Goal: Contribute content: Contribute content

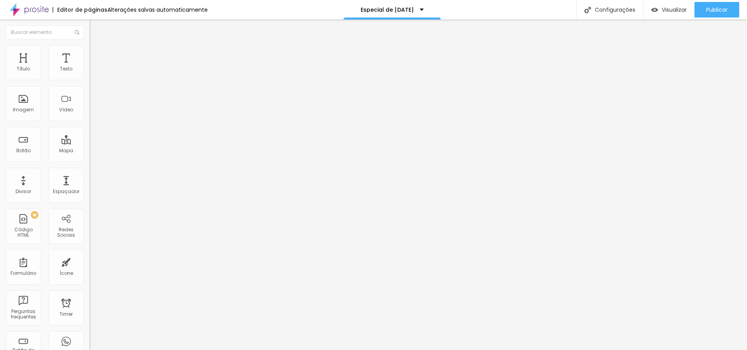
type input "17"
type input "18"
type input "19"
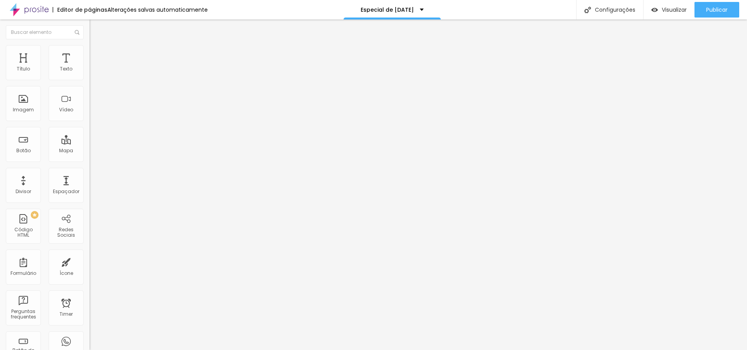
type input "19"
type input "20"
drag, startPoint x: 37, startPoint y: 76, endPoint x: 42, endPoint y: 77, distance: 4.7
type input "20"
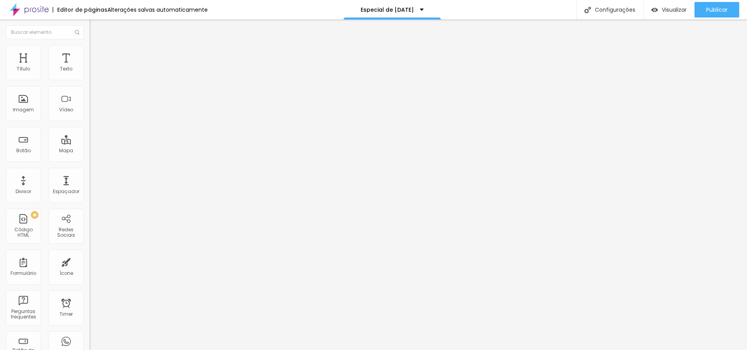
click at [90, 143] on input "range" at bounding box center [115, 146] width 50 height 6
type input "15"
type input "20"
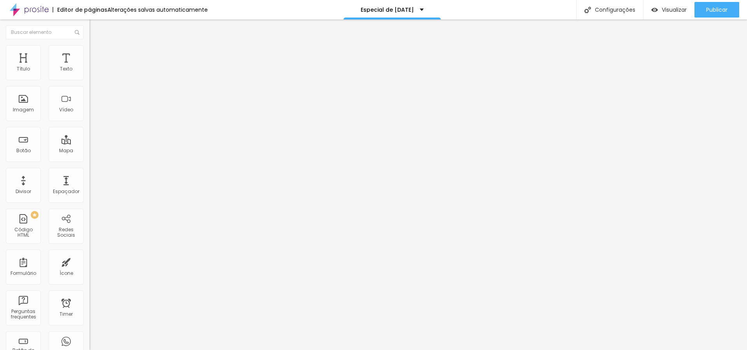
type input "21"
type input "23"
type input "24"
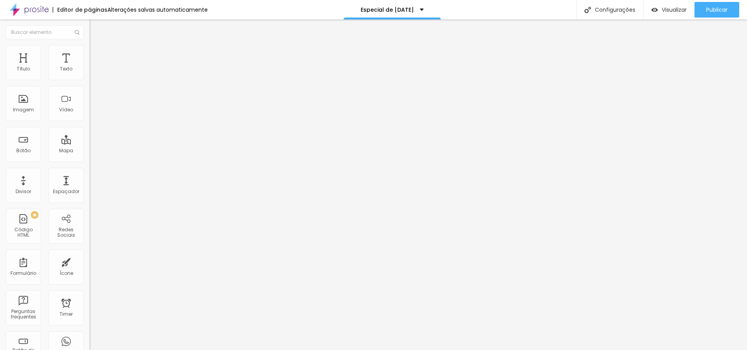
type input "24"
type input "25"
type input "26"
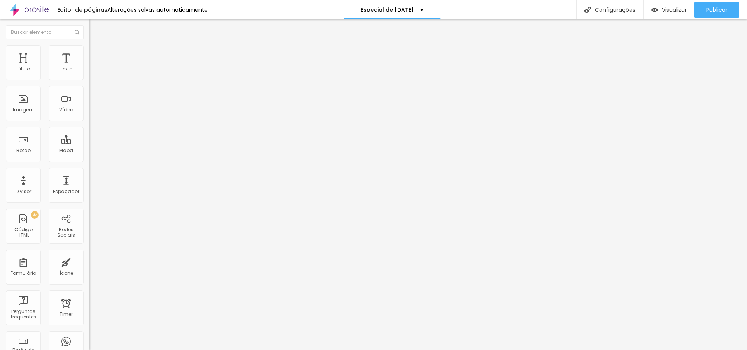
type input "28"
type input "27"
type input "26"
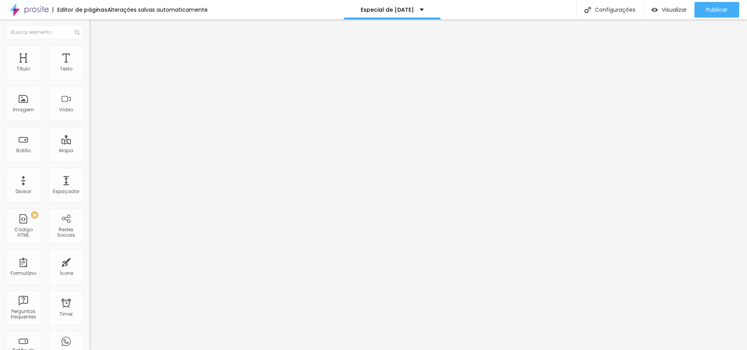
type input "26"
type input "23"
type input "21"
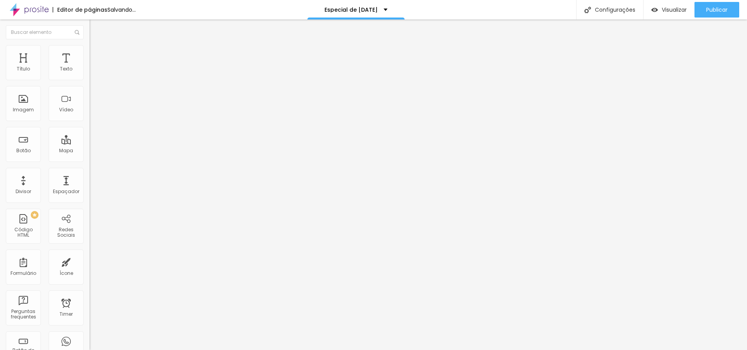
drag, startPoint x: 18, startPoint y: 164, endPoint x: 22, endPoint y: 165, distance: 4.4
type input "21"
click at [90, 184] on input "range" at bounding box center [115, 187] width 50 height 6
type input "27"
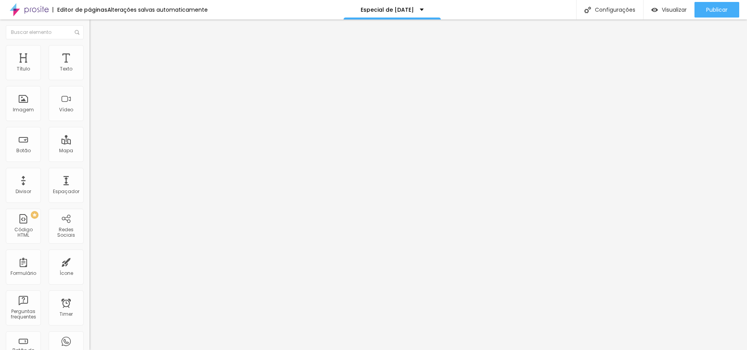
type input "31"
type input "24"
type input "21"
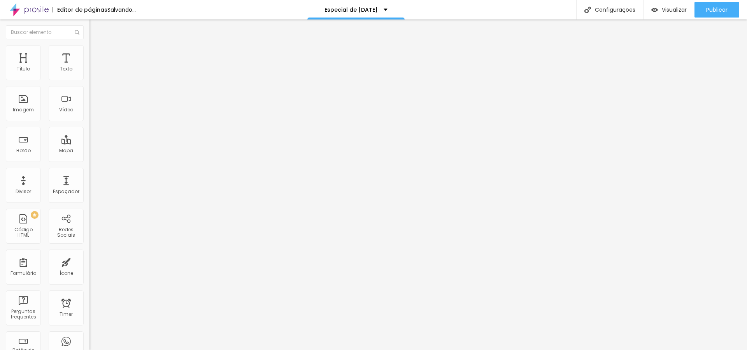
type input "21"
drag, startPoint x: 27, startPoint y: 163, endPoint x: 22, endPoint y: 164, distance: 4.8
type input "21"
click at [90, 184] on input "range" at bounding box center [115, 187] width 50 height 6
type input "17"
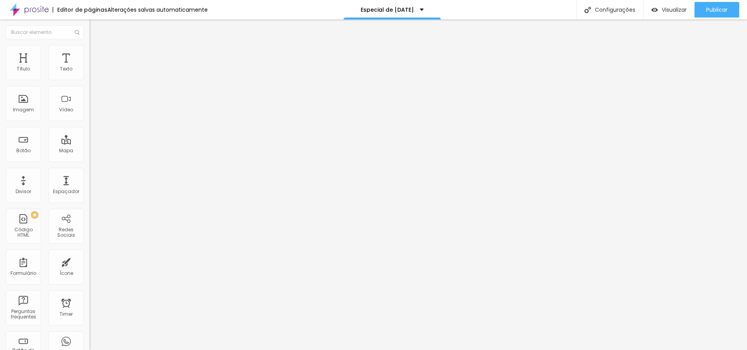
type input "17"
type input "18"
type input "19"
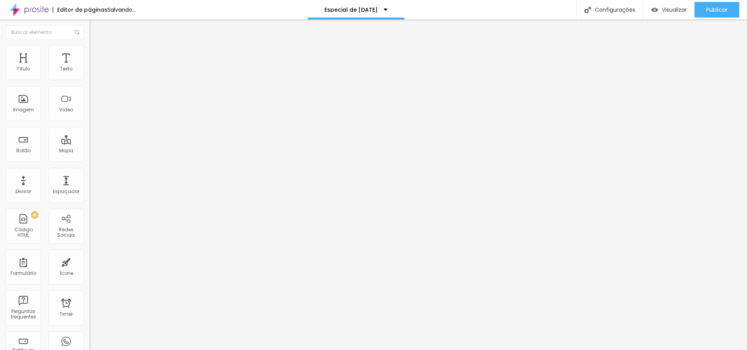
type input "20"
type input "19"
drag, startPoint x: 34, startPoint y: 77, endPoint x: 40, endPoint y: 77, distance: 6.3
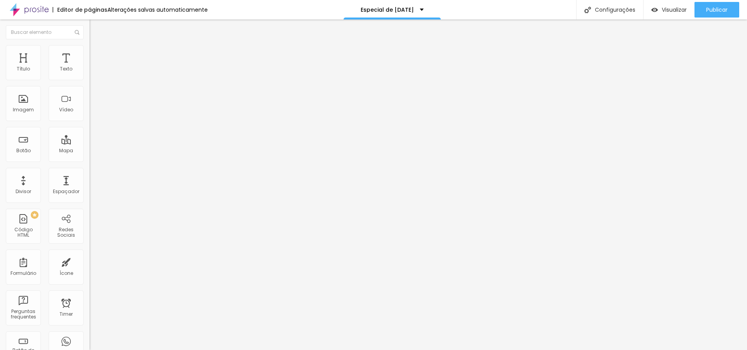
click at [90, 143] on input "range" at bounding box center [115, 146] width 50 height 6
type input "20"
type input "21"
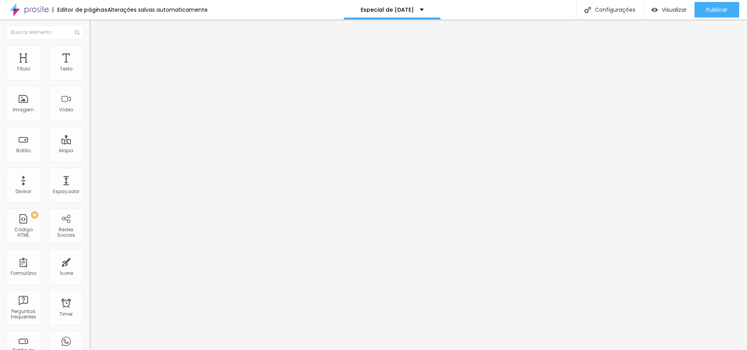
type input "22"
type input "21"
type input "20"
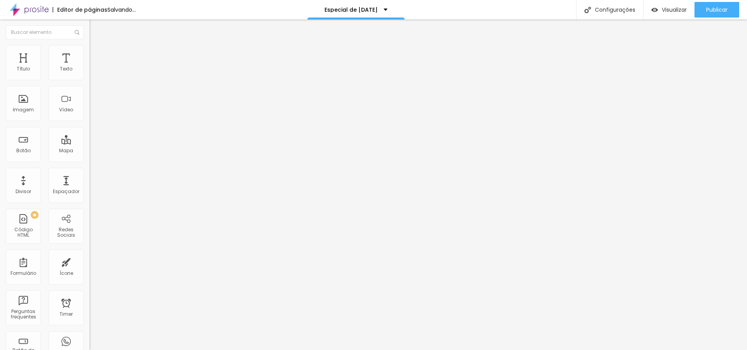
type input "20"
click at [90, 143] on input "range" at bounding box center [115, 146] width 50 height 6
type input "18"
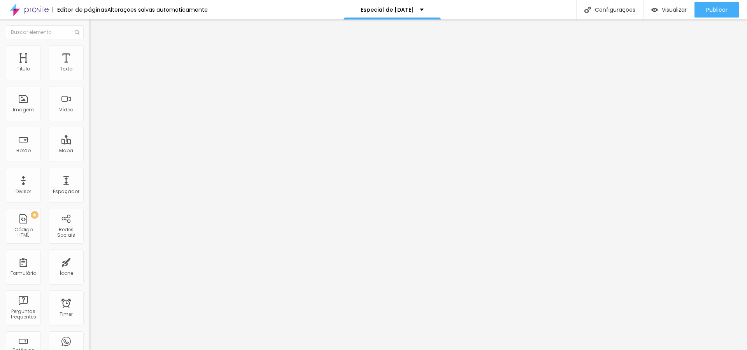
type input "19"
type input "20"
type input "19"
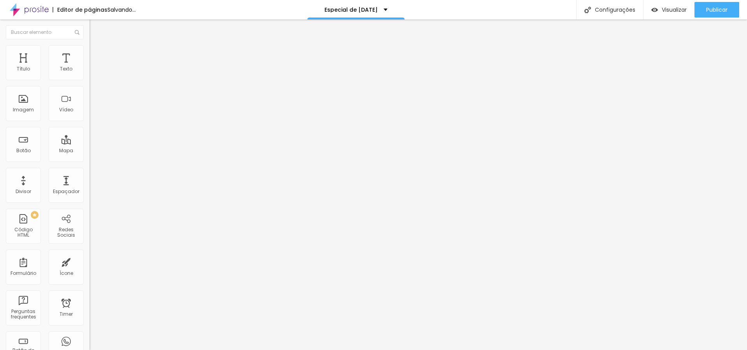
type input "19"
type input "18"
type input "17"
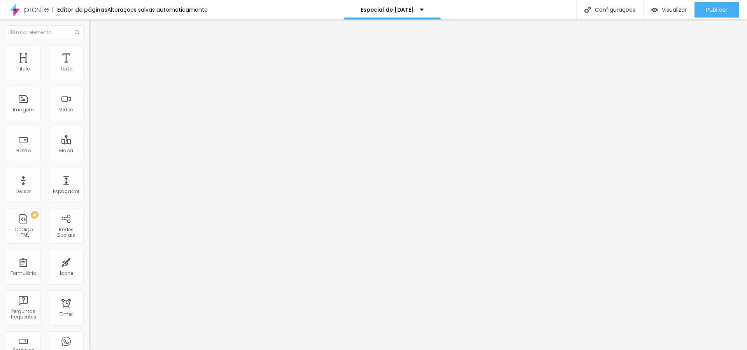
type input "16"
type input "17"
type input "16"
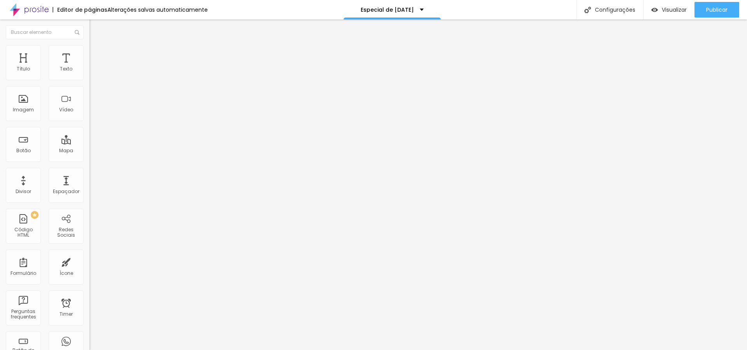
type input "16"
click at [90, 143] on input "range" at bounding box center [115, 146] width 50 height 6
type input "18"
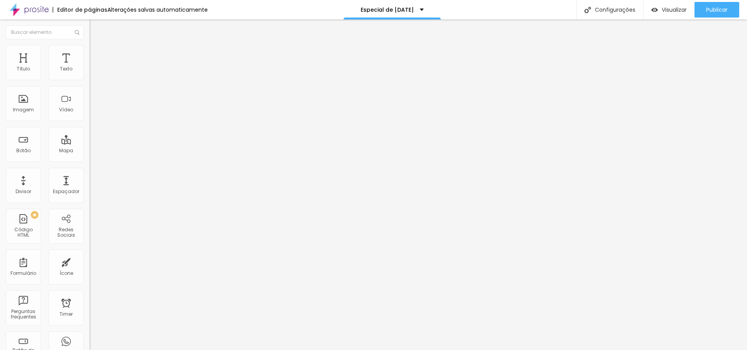
type input "19"
type input "18"
type input "17"
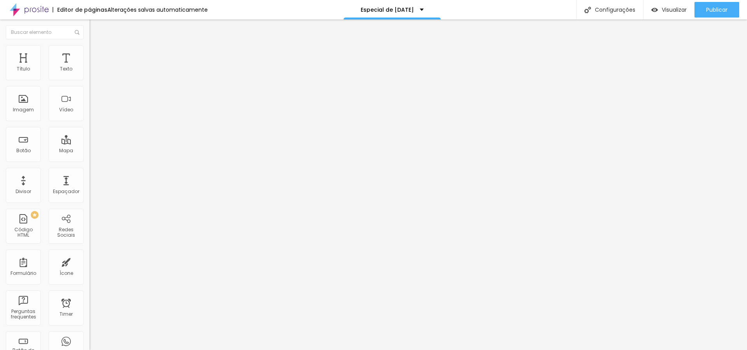
type input "17"
click at [90, 143] on input "range" at bounding box center [115, 146] width 50 height 6
type input "1"
type input "1.1"
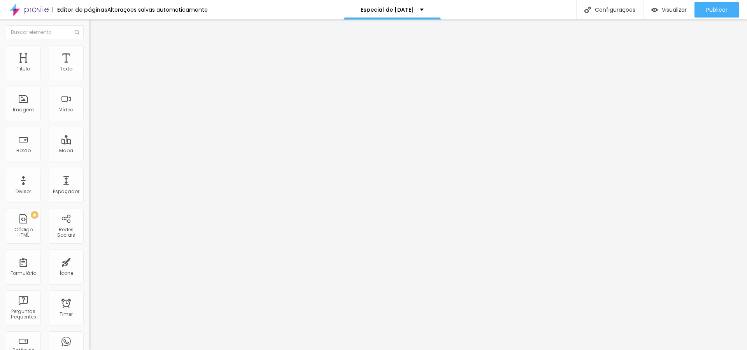
type input "1.1"
type input "1"
type input "0.9"
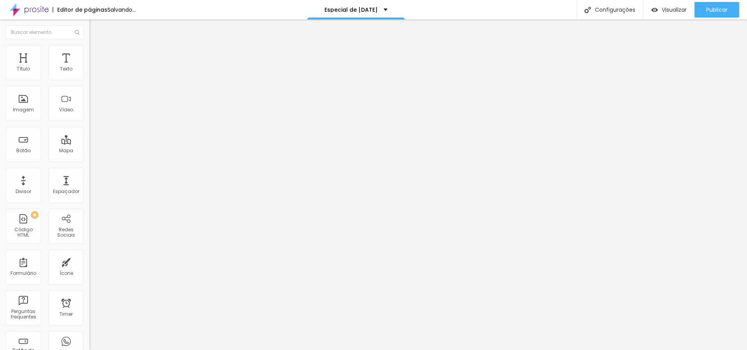
type input "0.8"
type input "0.7"
type input "0.6"
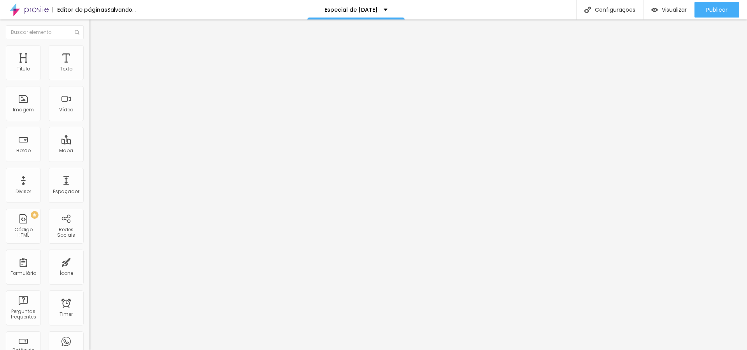
type input "0.6"
type input "0.5"
type input "0.4"
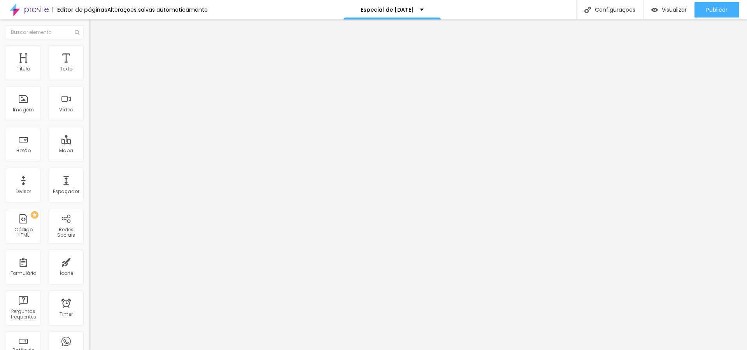
type input "0.4"
click at [90, 253] on input "range" at bounding box center [115, 256] width 50 height 6
type input "18"
type input "17"
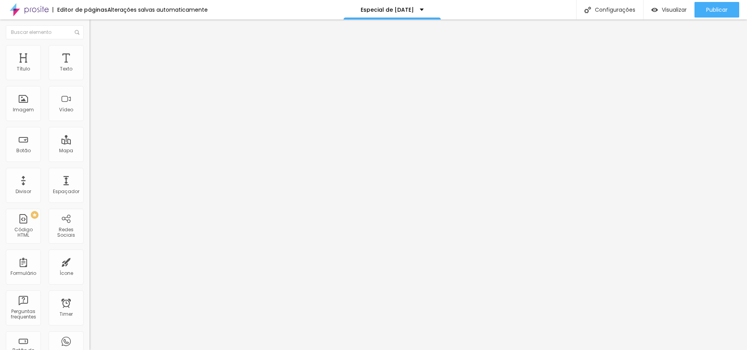
type input "17"
type input "16"
type input "17"
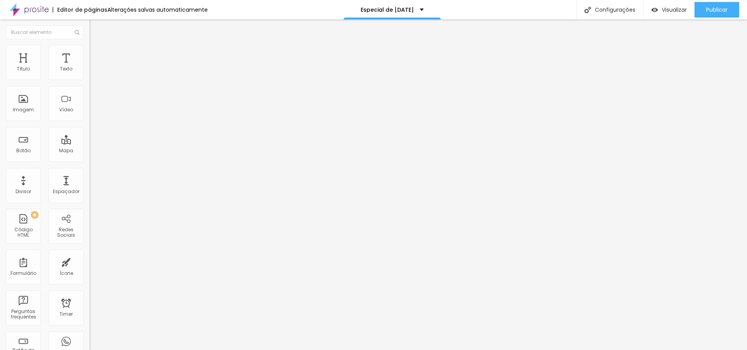
type input "17"
click at [90, 143] on input "range" at bounding box center [115, 146] width 50 height 6
type input "17"
type input "16"
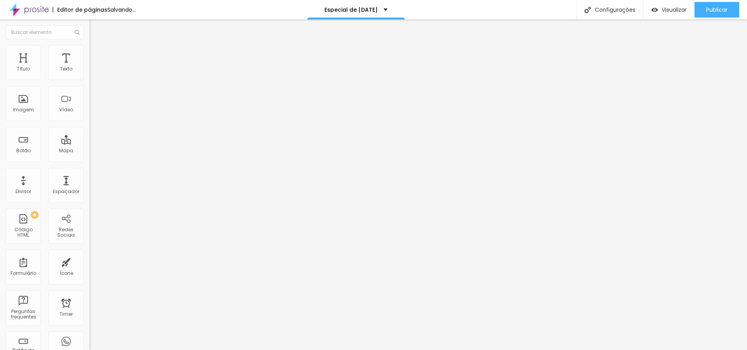
type input "16"
drag, startPoint x: 35, startPoint y: 75, endPoint x: 68, endPoint y: 81, distance: 34.0
click at [90, 143] on input "range" at bounding box center [115, 146] width 50 height 6
type input "17"
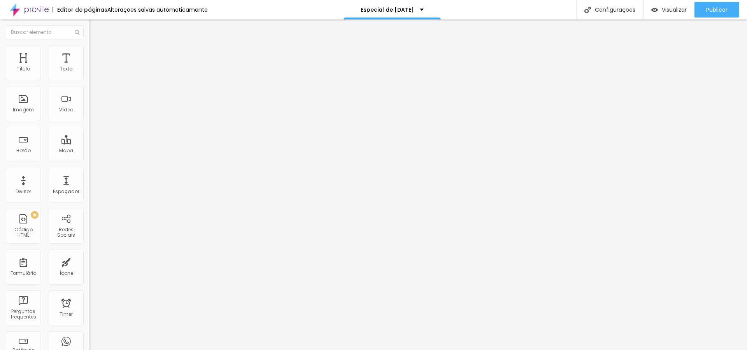
type input "19"
type input "18"
type input "17"
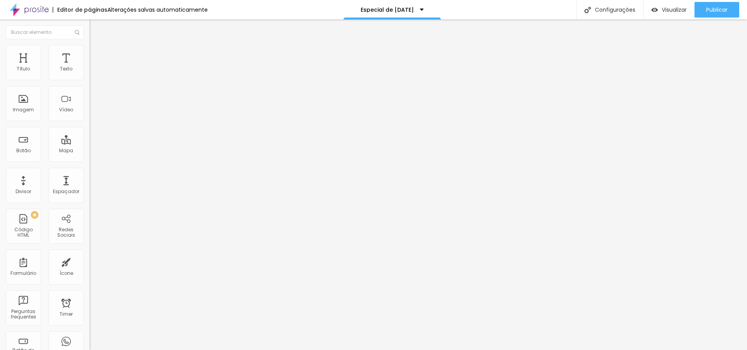
type input "17"
type input "16"
type input "17"
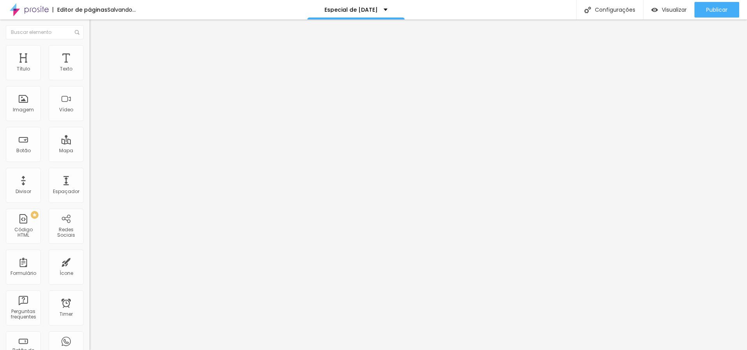
type input "17"
click at [90, 143] on input "range" at bounding box center [115, 146] width 50 height 6
type input "18"
type input "19"
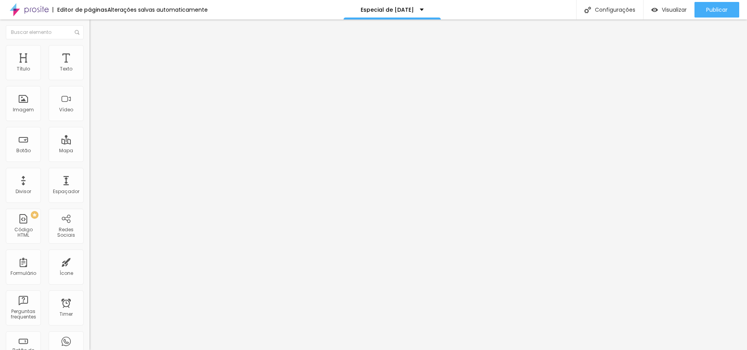
type input "19"
click at [90, 143] on input "range" at bounding box center [115, 146] width 50 height 6
click at [95, 28] on img "button" at bounding box center [98, 28] width 6 height 6
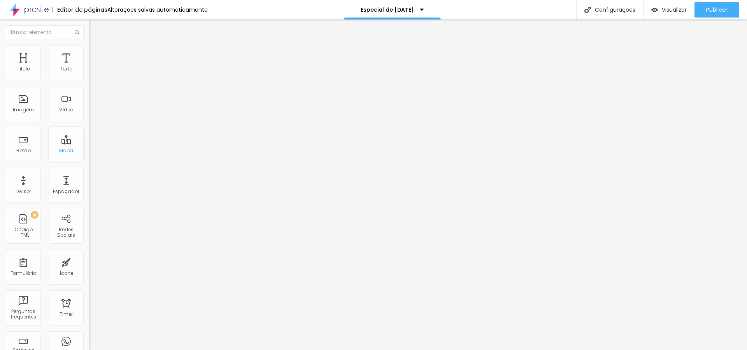
click at [69, 153] on div "Mapa" at bounding box center [66, 150] width 14 height 5
click at [95, 28] on img "button" at bounding box center [98, 28] width 6 height 6
click at [67, 151] on div "Mapa" at bounding box center [66, 150] width 14 height 5
click at [68, 150] on div "Mapa" at bounding box center [66, 150] width 14 height 5
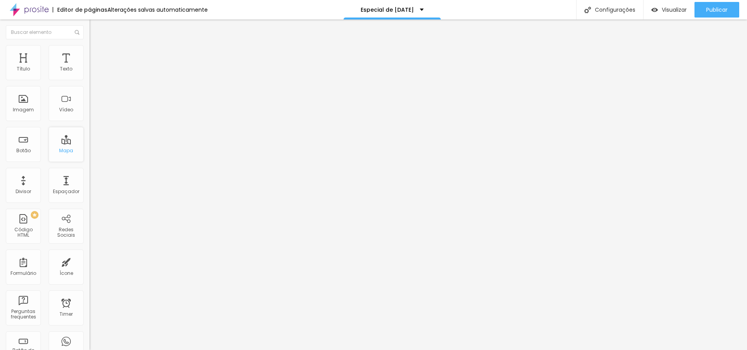
click at [67, 150] on div "Mapa" at bounding box center [66, 150] width 14 height 5
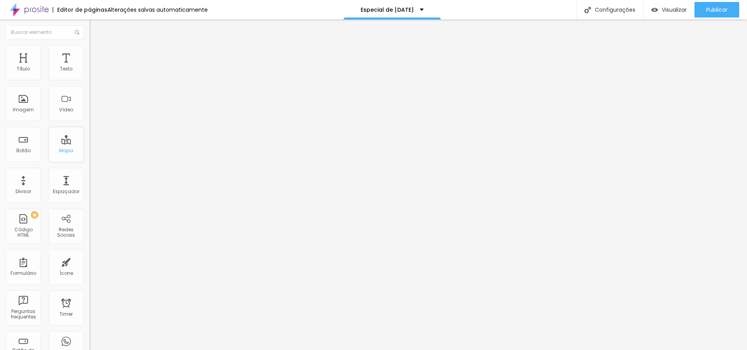
click at [67, 150] on div "Mapa" at bounding box center [66, 150] width 14 height 5
click at [90, 73] on input "Alboom [GEOGRAPHIC_DATA]" at bounding box center [136, 69] width 93 height 8
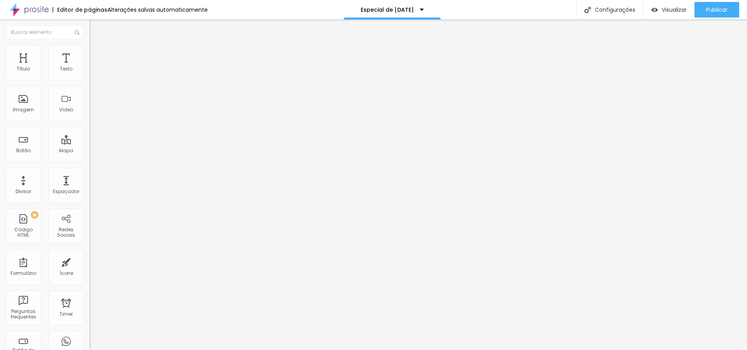
click at [90, 73] on input "Alboom [GEOGRAPHIC_DATA]" at bounding box center [136, 69] width 93 height 8
paste input "[STREET_ADDRESS][PERSON_NAME]"
type input "[STREET_ADDRESS][PERSON_NAME]"
type input "16"
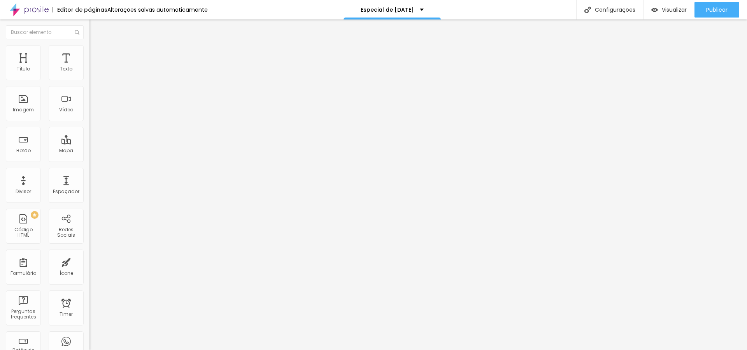
type input "16"
type input "17"
type input "18"
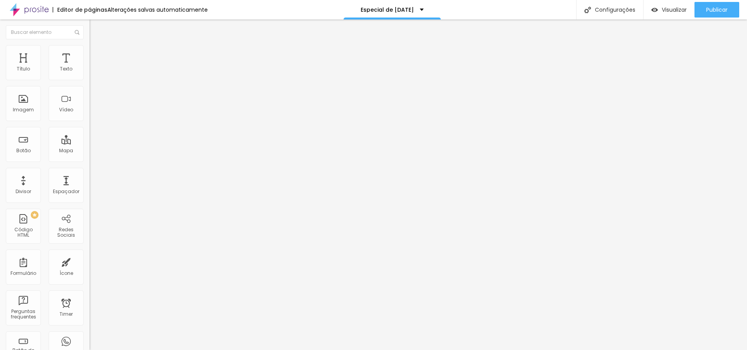
drag, startPoint x: 42, startPoint y: 121, endPoint x: 53, endPoint y: 121, distance: 11.3
click at [90, 197] on input "range" at bounding box center [115, 200] width 50 height 6
type input "17"
type input "18"
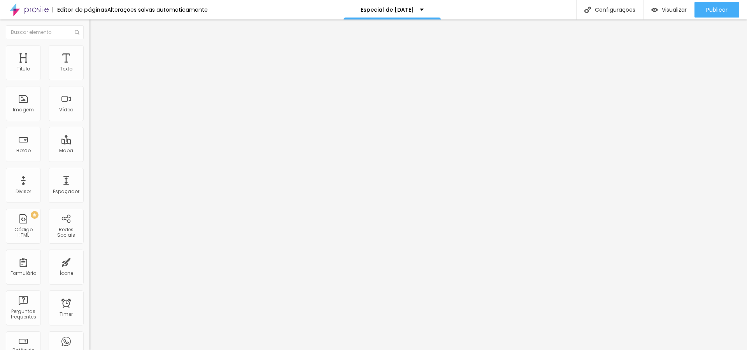
type input "18"
type input "19"
click at [90, 197] on input "range" at bounding box center [115, 200] width 50 height 6
type input "18"
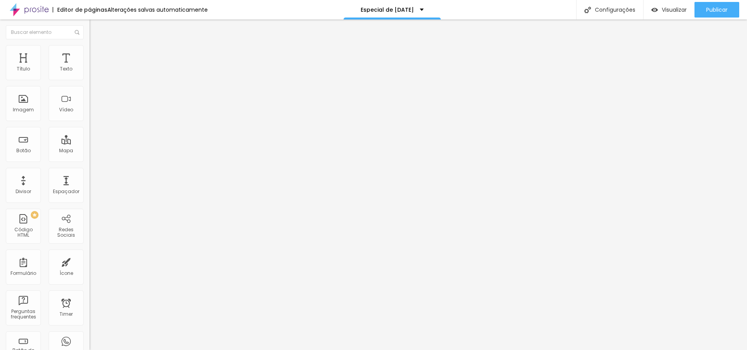
type input "18"
drag, startPoint x: 60, startPoint y: 121, endPoint x: 54, endPoint y: 121, distance: 6.2
type input "18"
click at [90, 197] on input "range" at bounding box center [115, 200] width 50 height 6
click at [90, 51] on li "Estilo" at bounding box center [135, 49] width 90 height 8
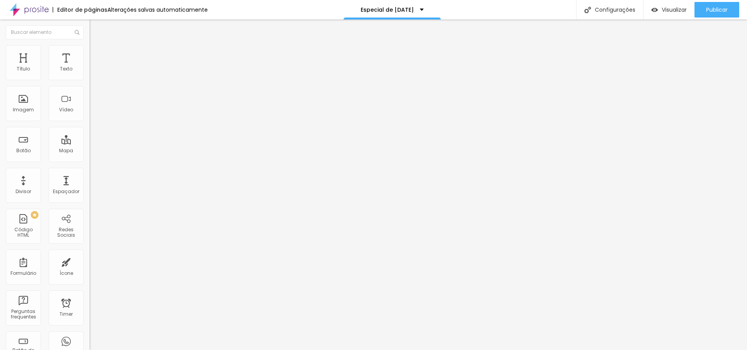
type input "75"
type input "70"
type input "65"
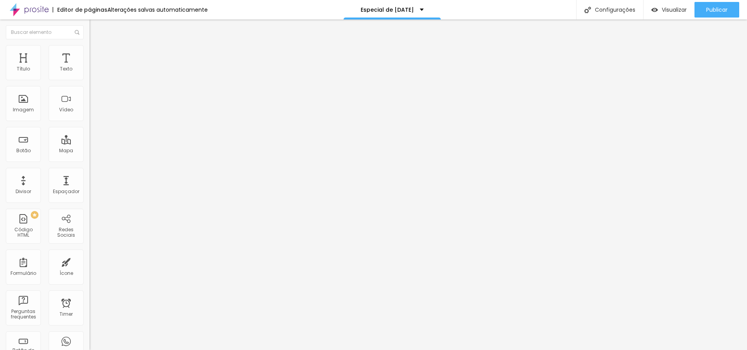
type input "65"
type input "60"
type input "50"
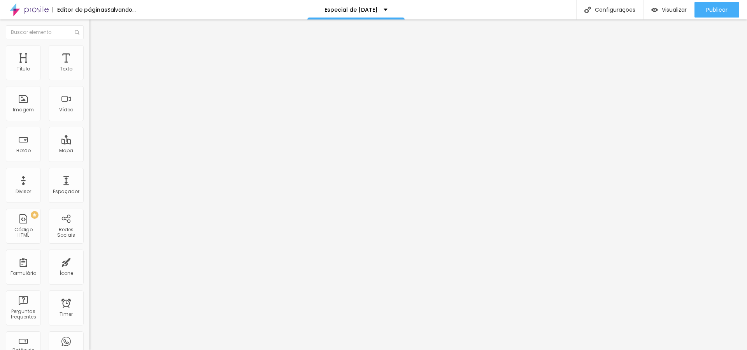
type input "45"
type input "40"
type input "35"
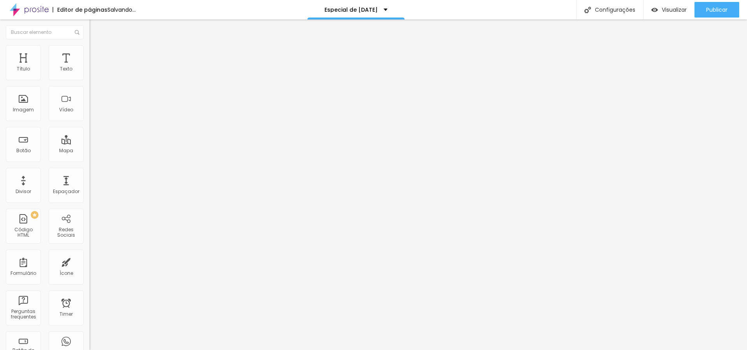
type input "35"
type input "40"
type input "45"
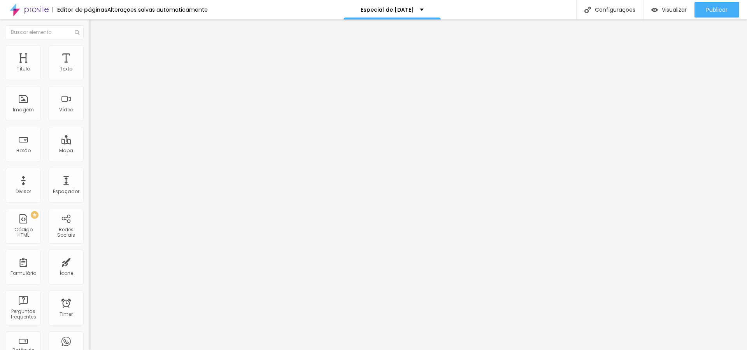
drag, startPoint x: 57, startPoint y: 85, endPoint x: 32, endPoint y: 86, distance: 25.3
click at [90, 81] on div at bounding box center [135, 77] width 90 height 7
click at [97, 55] on span "Avançado" at bounding box center [110, 58] width 26 height 7
click at [90, 45] on li "Conteúdo" at bounding box center [135, 41] width 90 height 8
click at [90, 47] on img at bounding box center [93, 48] width 7 height 7
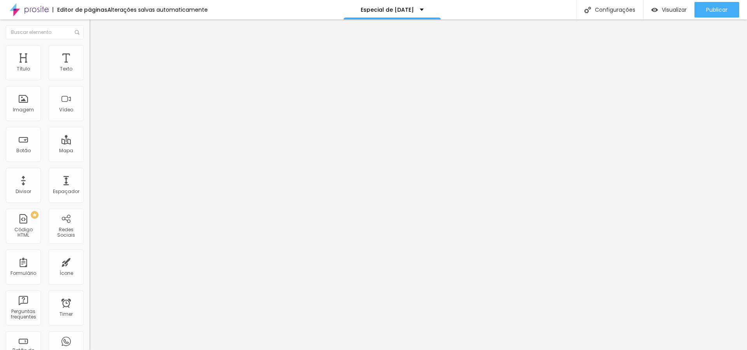
type input "50"
type input "55"
type input "60"
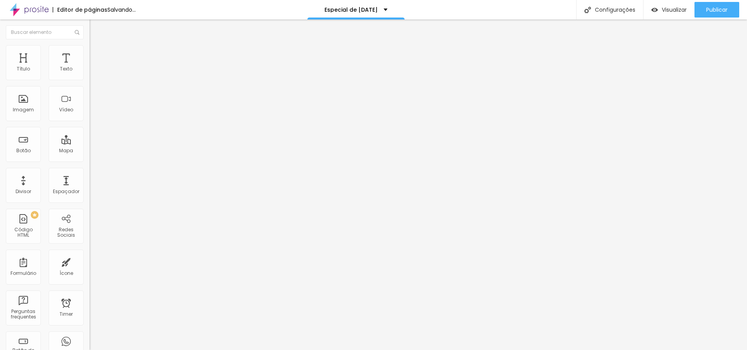
type input "60"
type input "65"
type input "70"
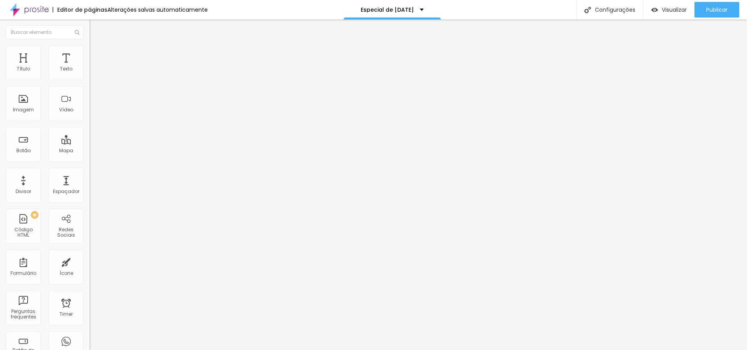
type input "75"
type input "80"
type input "85"
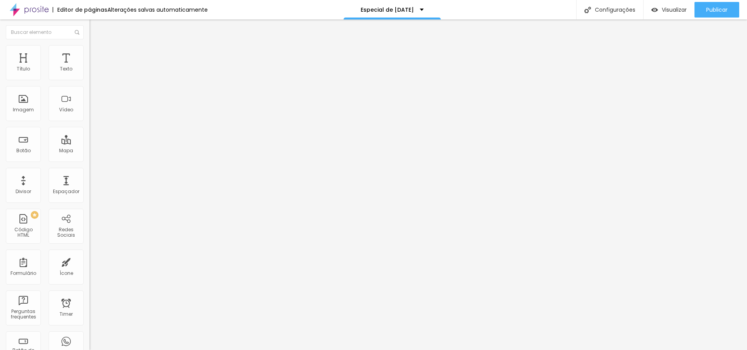
type input "85"
type input "90"
type input "95"
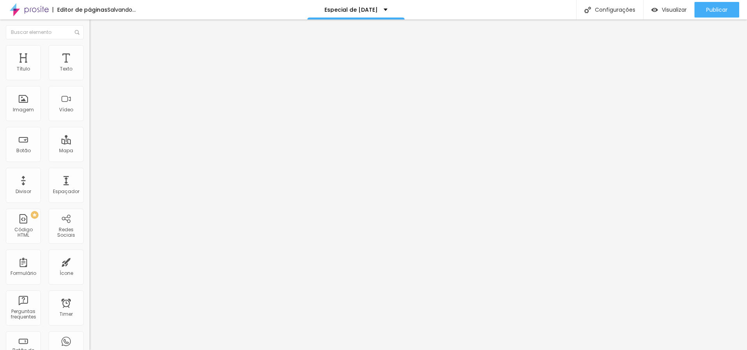
type input "90"
drag, startPoint x: 35, startPoint y: 82, endPoint x: 72, endPoint y: 83, distance: 37.0
type input "90"
click at [90, 80] on input "range" at bounding box center [115, 77] width 50 height 6
click at [90, 48] on img at bounding box center [93, 48] width 7 height 7
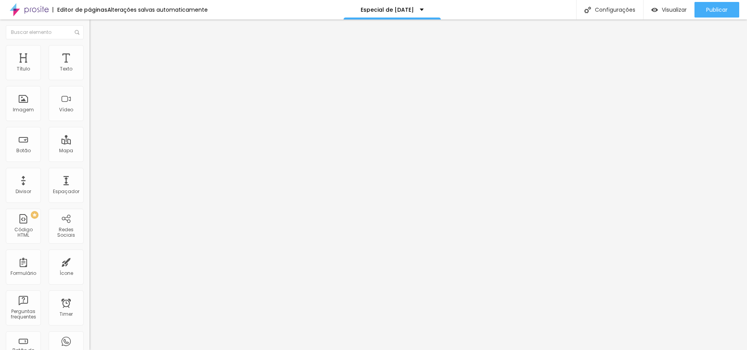
type input "85"
drag, startPoint x: 71, startPoint y: 83, endPoint x: 35, endPoint y: 84, distance: 36.2
click at [90, 80] on input "range" at bounding box center [115, 77] width 50 height 6
click at [97, 46] on span "Conteúdo" at bounding box center [109, 42] width 24 height 7
drag, startPoint x: 57, startPoint y: 123, endPoint x: 39, endPoint y: 123, distance: 18.7
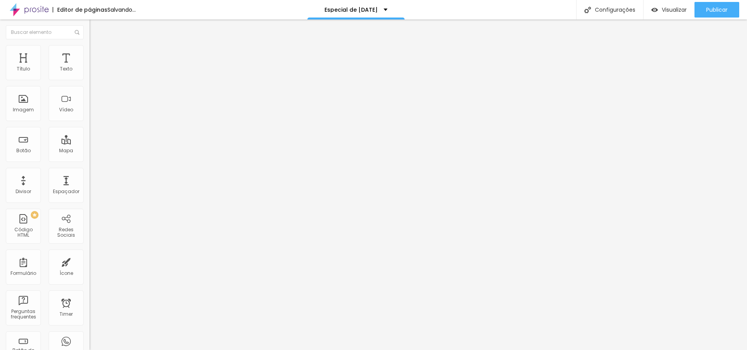
click at [90, 197] on div at bounding box center [135, 200] width 90 height 7
drag, startPoint x: 39, startPoint y: 122, endPoint x: 48, endPoint y: 122, distance: 9.3
click at [90, 197] on input "range" at bounding box center [115, 200] width 50 height 6
click at [20, 103] on div "Imagem" at bounding box center [23, 103] width 35 height 35
click at [26, 103] on div "Imagem" at bounding box center [23, 103] width 35 height 35
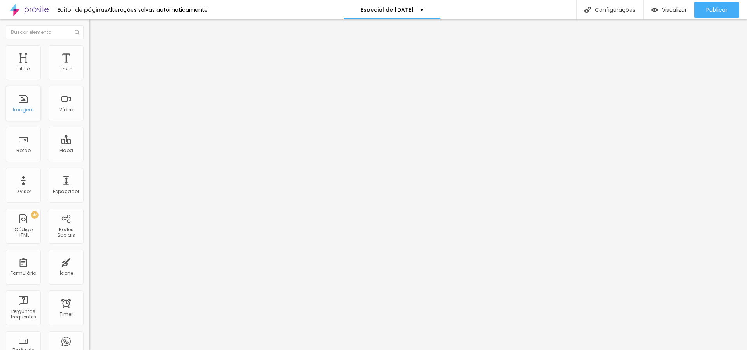
click at [26, 103] on div "Imagem" at bounding box center [23, 103] width 35 height 35
click at [25, 103] on div "Imagem" at bounding box center [23, 103] width 35 height 35
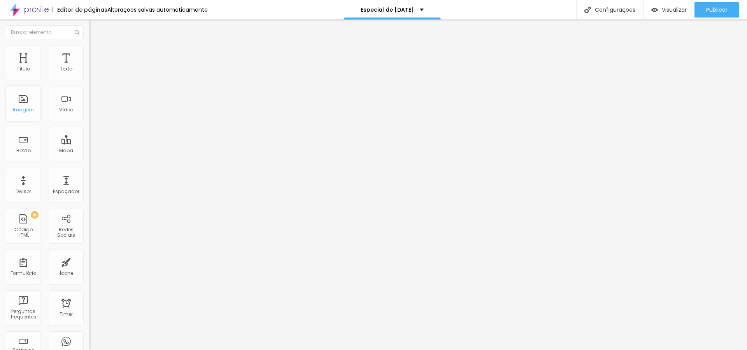
click at [25, 103] on div "Imagem" at bounding box center [23, 103] width 35 height 35
click at [90, 67] on span "Adicionar imagem" at bounding box center [115, 63] width 50 height 7
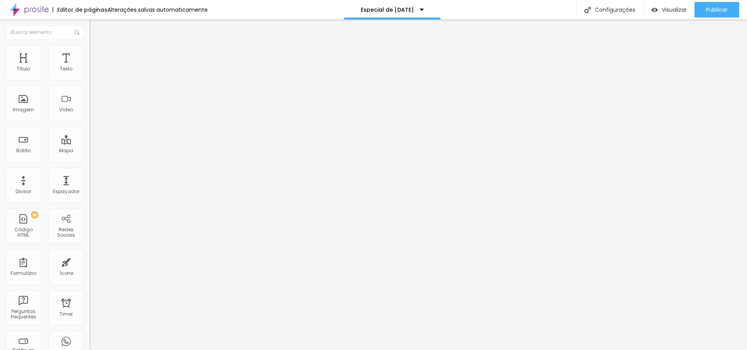
click at [90, 47] on img at bounding box center [93, 48] width 7 height 7
drag, startPoint x: 63, startPoint y: 84, endPoint x: 44, endPoint y: 85, distance: 18.7
click at [90, 80] on input "range" at bounding box center [115, 77] width 50 height 6
drag, startPoint x: 44, startPoint y: 83, endPoint x: 29, endPoint y: 85, distance: 15.0
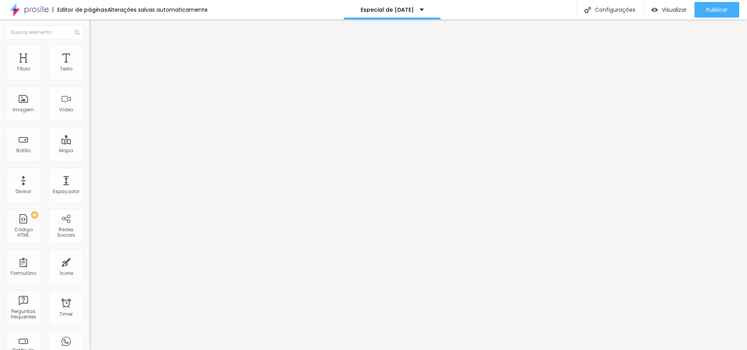
click at [90, 80] on input "range" at bounding box center [115, 77] width 50 height 6
click at [90, 98] on img at bounding box center [92, 95] width 5 height 5
click at [97, 52] on span "Estilo" at bounding box center [103, 50] width 12 height 7
drag, startPoint x: 34, startPoint y: 83, endPoint x: 26, endPoint y: 83, distance: 8.6
click at [90, 80] on input "range" at bounding box center [115, 77] width 50 height 6
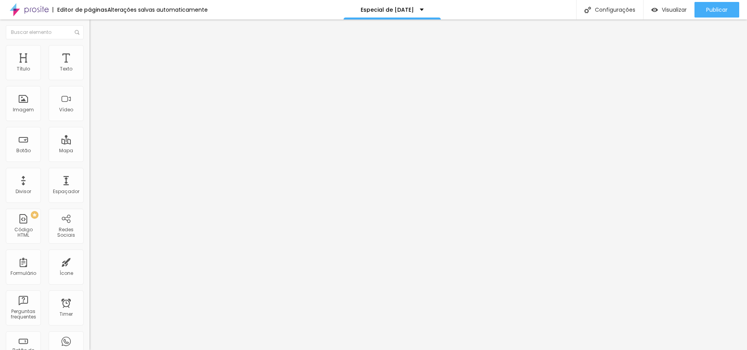
drag, startPoint x: 30, startPoint y: 105, endPoint x: 39, endPoint y: 106, distance: 9.0
click at [90, 100] on input "range" at bounding box center [115, 96] width 50 height 6
click at [90, 237] on div "Editar Mapa Conteúdo Estilo Avançado Largura 40 px % Altura 400 px" at bounding box center [135, 184] width 90 height 331
click at [90, 44] on img at bounding box center [93, 40] width 7 height 7
click at [90, 93] on img at bounding box center [92, 90] width 5 height 5
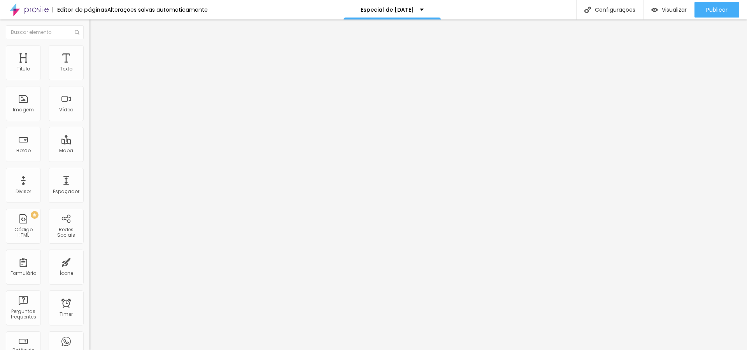
click at [90, 111] on img at bounding box center [92, 108] width 5 height 5
click at [90, 51] on li "Estilo" at bounding box center [135, 49] width 90 height 8
drag, startPoint x: 32, startPoint y: 98, endPoint x: 37, endPoint y: 99, distance: 5.1
click at [90, 171] on input "range" at bounding box center [115, 174] width 50 height 6
drag, startPoint x: 37, startPoint y: 99, endPoint x: 0, endPoint y: 100, distance: 37.4
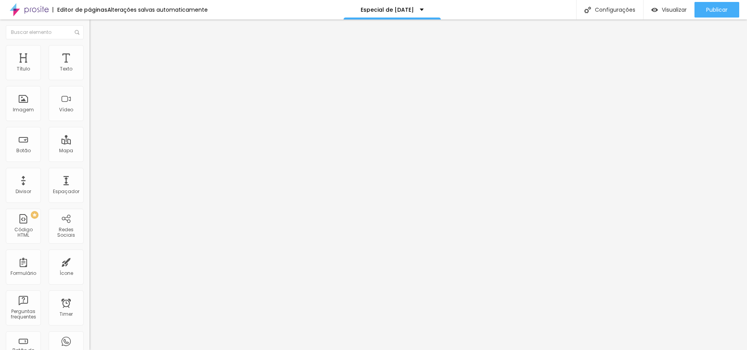
click at [90, 171] on input "range" at bounding box center [115, 174] width 50 height 6
drag, startPoint x: 29, startPoint y: 83, endPoint x: 36, endPoint y: 83, distance: 7.1
click at [90, 80] on input "range" at bounding box center [115, 77] width 50 height 6
click at [90, 105] on img at bounding box center [92, 101] width 5 height 5
drag, startPoint x: 45, startPoint y: 120, endPoint x: 33, endPoint y: 120, distance: 11.7
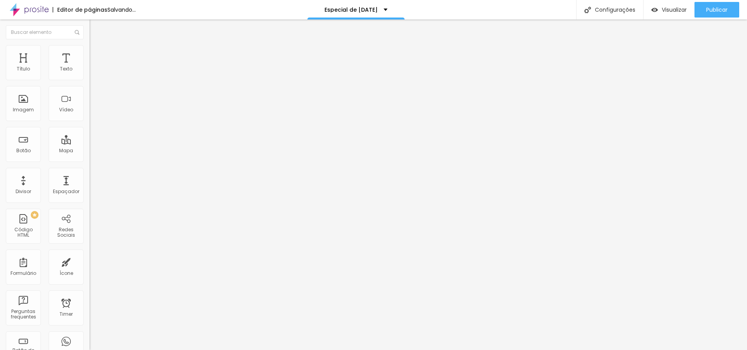
click at [90, 197] on input "range" at bounding box center [115, 200] width 50 height 6
drag, startPoint x: 33, startPoint y: 121, endPoint x: 48, endPoint y: 121, distance: 14.8
click at [90, 197] on input "range" at bounding box center [115, 200] width 50 height 6
click at [90, 51] on li "Estilo" at bounding box center [135, 49] width 90 height 8
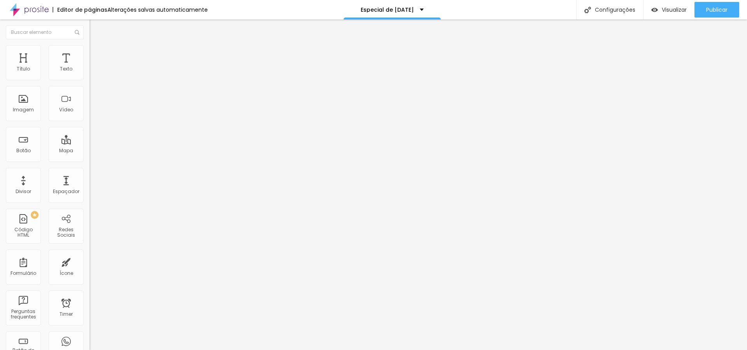
drag, startPoint x: 31, startPoint y: 84, endPoint x: 80, endPoint y: 86, distance: 49.1
click at [90, 80] on input "range" at bounding box center [115, 77] width 50 height 6
click at [97, 46] on span "Conteúdo" at bounding box center [109, 42] width 24 height 7
click at [90, 197] on input "range" at bounding box center [115, 200] width 50 height 6
click at [28, 102] on div "Imagem" at bounding box center [23, 103] width 35 height 35
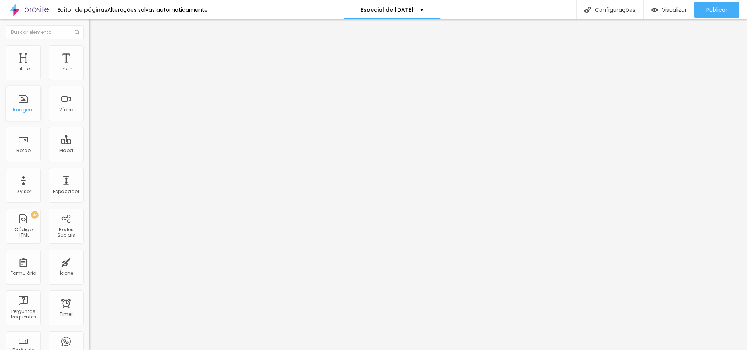
click at [19, 110] on div "Imagem" at bounding box center [23, 109] width 21 height 5
click at [18, 110] on div "Imagem" at bounding box center [23, 109] width 21 height 5
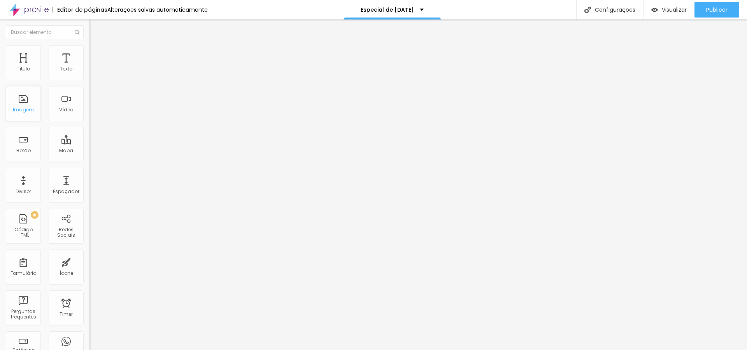
click at [18, 110] on div "Imagem" at bounding box center [23, 109] width 21 height 5
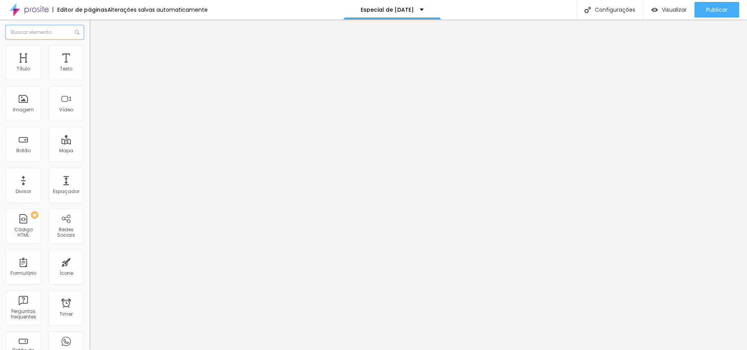
click at [44, 31] on input "text" at bounding box center [45, 32] width 78 height 14
click at [43, 32] on input "text" at bounding box center [45, 32] width 78 height 14
click at [42, 32] on input "text" at bounding box center [45, 32] width 78 height 14
click at [90, 67] on span "Adicionar imagem" at bounding box center [115, 63] width 50 height 7
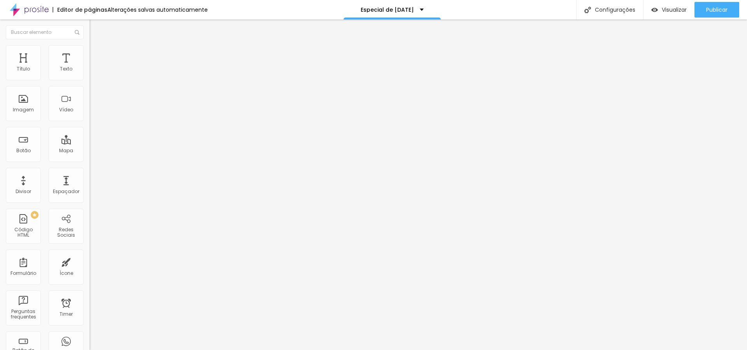
click at [90, 67] on span "Trocar imagem" at bounding box center [111, 63] width 42 height 7
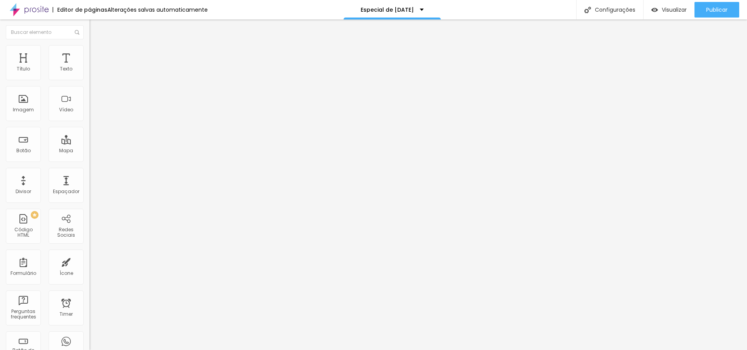
click at [90, 67] on span "Trocar imagem" at bounding box center [111, 63] width 42 height 7
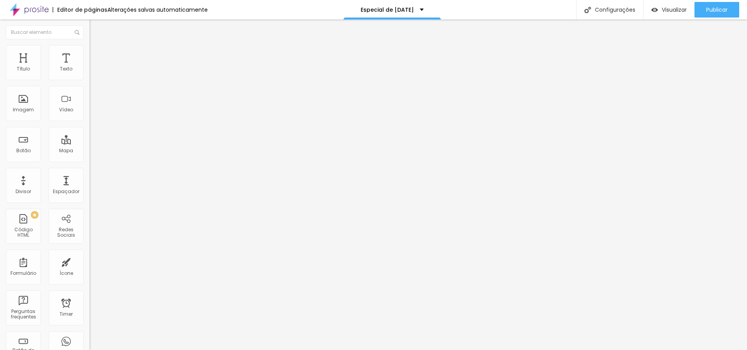
click at [95, 26] on img "button" at bounding box center [98, 28] width 6 height 6
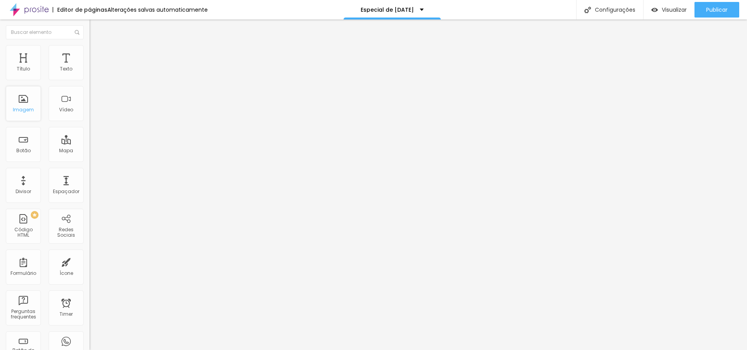
click at [19, 109] on div "Imagem" at bounding box center [23, 109] width 21 height 5
click at [90, 67] on span "Trocar imagem" at bounding box center [111, 63] width 42 height 7
click at [90, 47] on img at bounding box center [93, 48] width 7 height 7
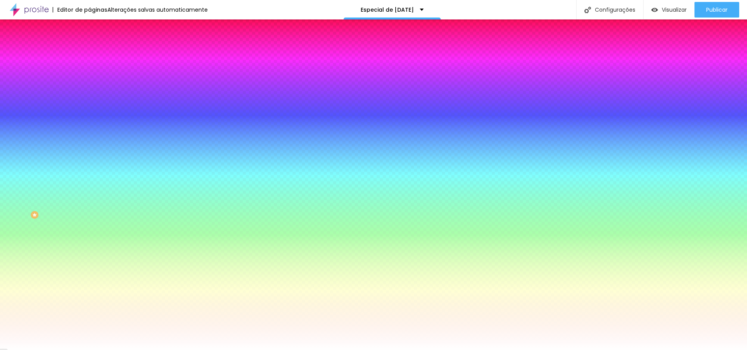
click at [90, 45] on li "Conteúdo" at bounding box center [135, 41] width 90 height 8
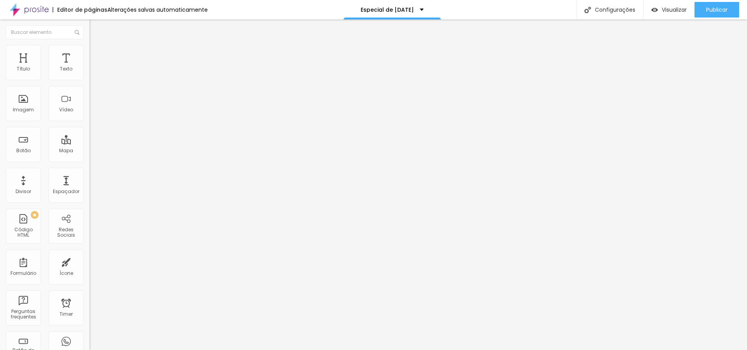
click at [90, 45] on img at bounding box center [93, 48] width 7 height 7
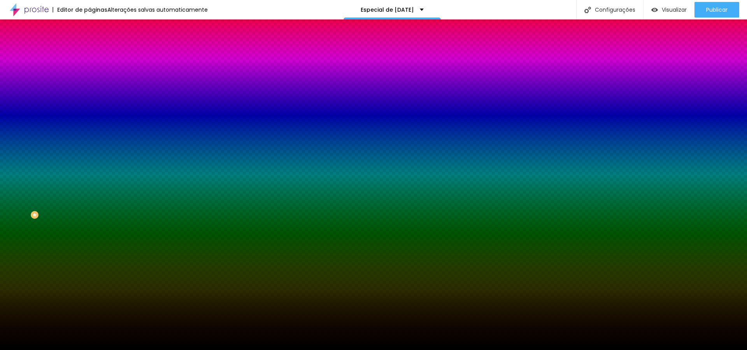
click at [90, 72] on span "Trocar imagem" at bounding box center [111, 68] width 42 height 7
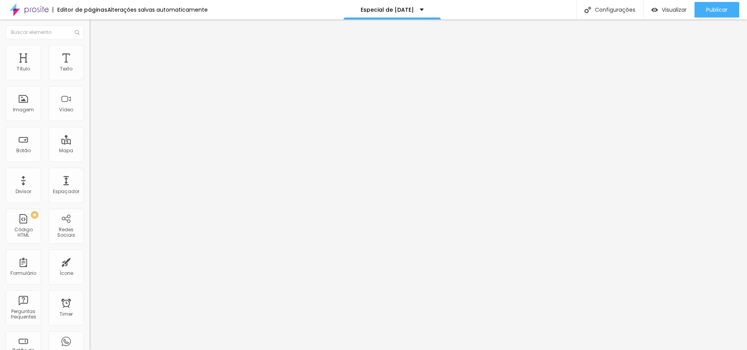
click at [90, 51] on li "Estilo" at bounding box center [135, 49] width 90 height 8
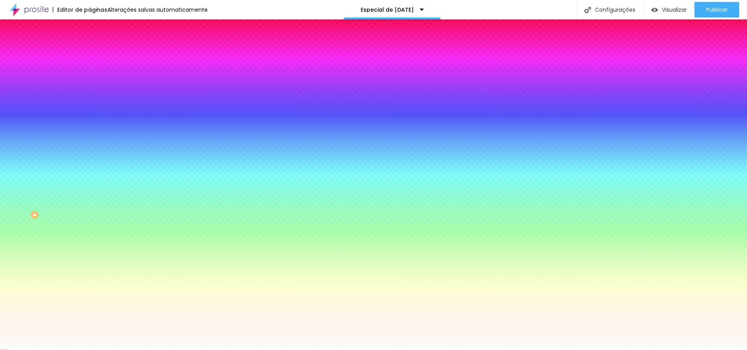
click at [90, 72] on span "Trocar imagem" at bounding box center [111, 68] width 42 height 7
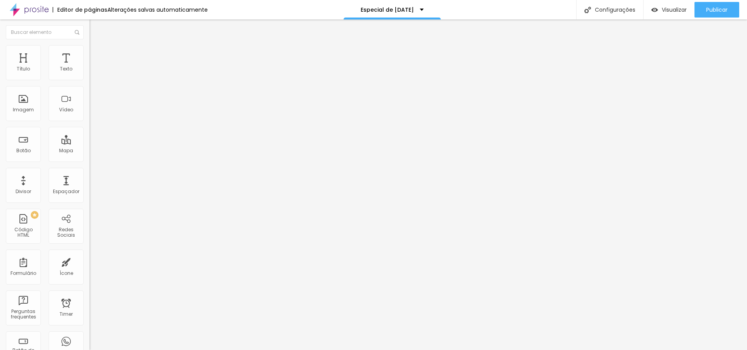
click at [90, 47] on img at bounding box center [93, 48] width 7 height 7
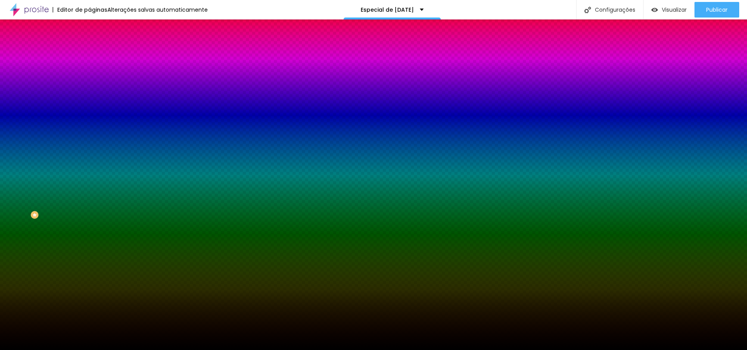
click at [90, 72] on span "Trocar imagem" at bounding box center [111, 68] width 42 height 7
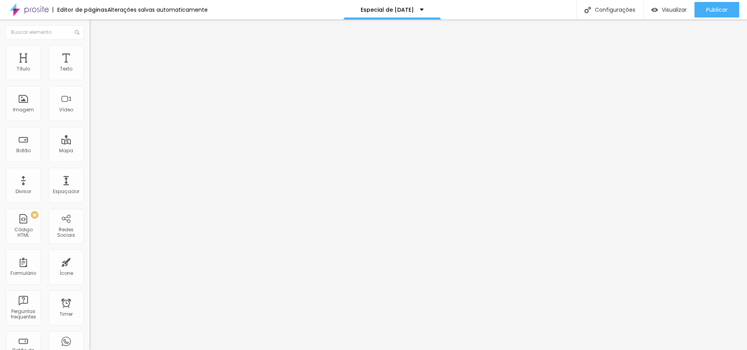
click at [90, 47] on img at bounding box center [93, 48] width 7 height 7
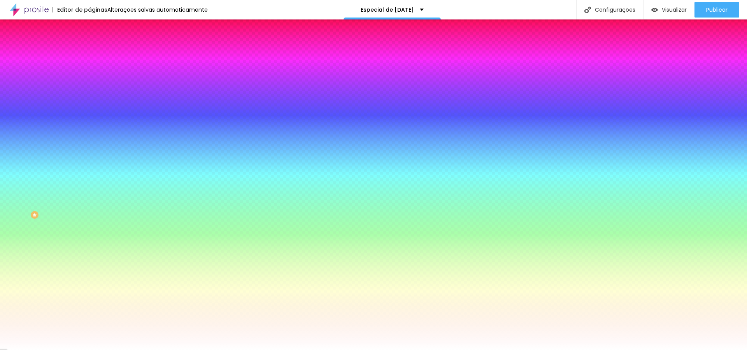
click at [90, 72] on span "Trocar imagem" at bounding box center [111, 68] width 42 height 7
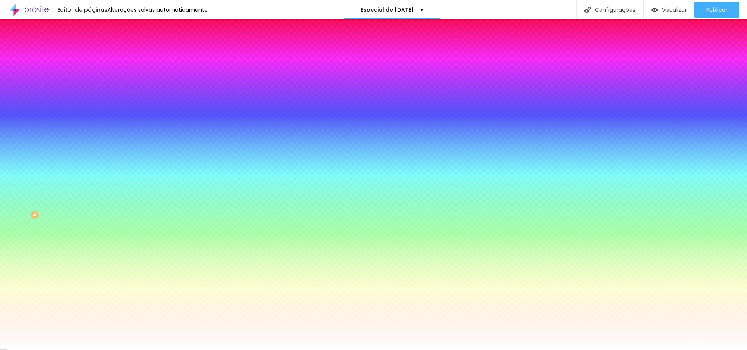
scroll to position [0, 0]
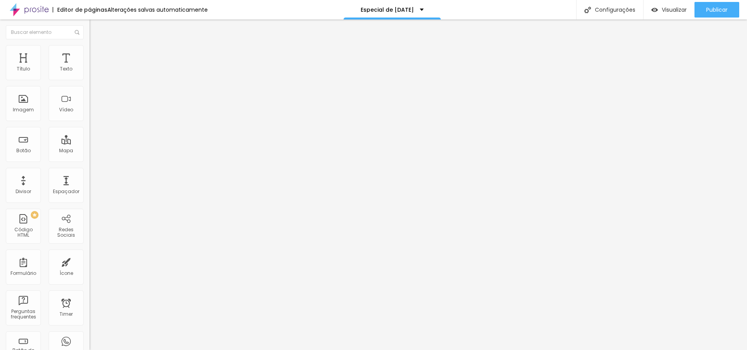
click at [90, 67] on span "Trocar imagem" at bounding box center [111, 63] width 42 height 7
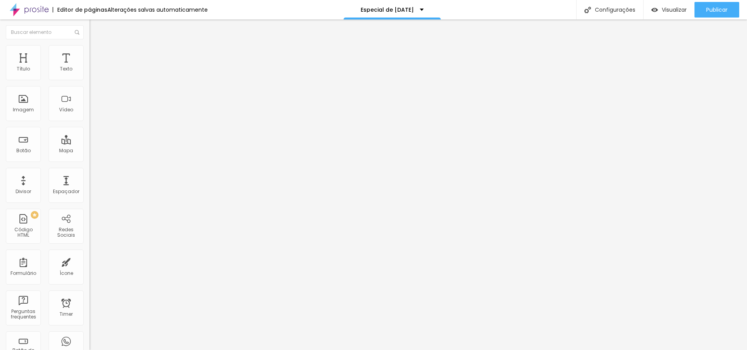
click at [90, 67] on span "Trocar imagem" at bounding box center [111, 63] width 42 height 7
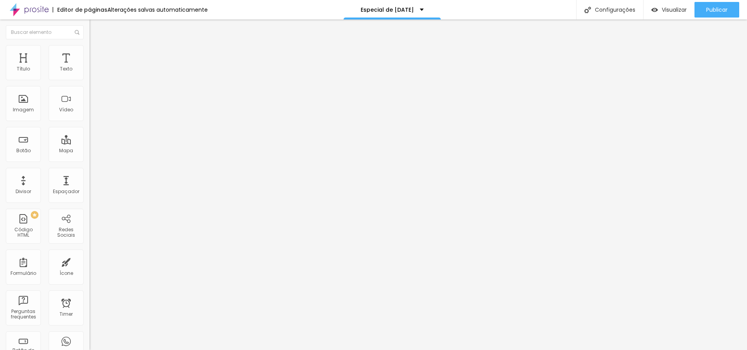
click at [90, 67] on span "Trocar imagem" at bounding box center [111, 63] width 42 height 7
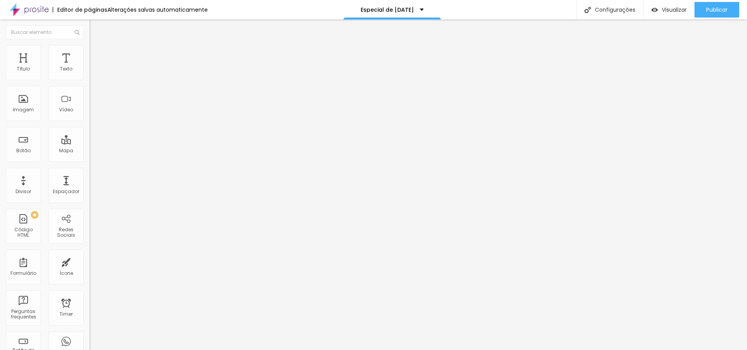
click at [90, 67] on span "Trocar imagem" at bounding box center [111, 63] width 42 height 7
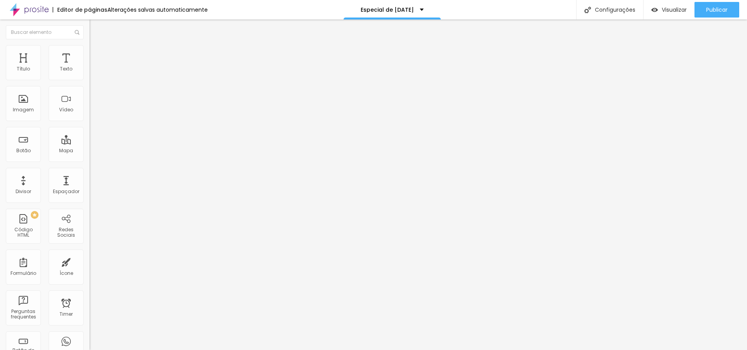
click at [90, 67] on span "Trocar imagem" at bounding box center [111, 63] width 42 height 7
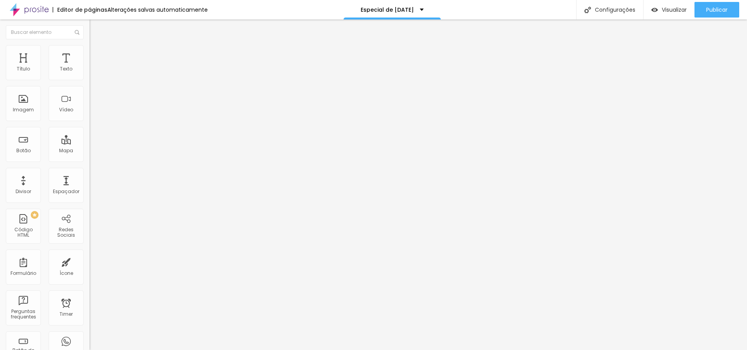
click at [90, 67] on span "Trocar imagem" at bounding box center [111, 63] width 42 height 7
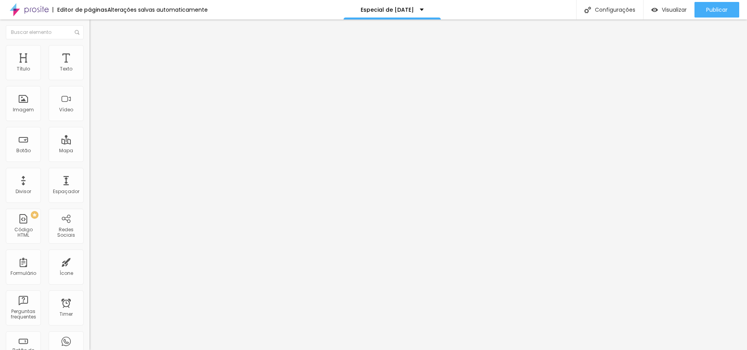
click at [90, 67] on span "Trocar imagem" at bounding box center [111, 63] width 42 height 7
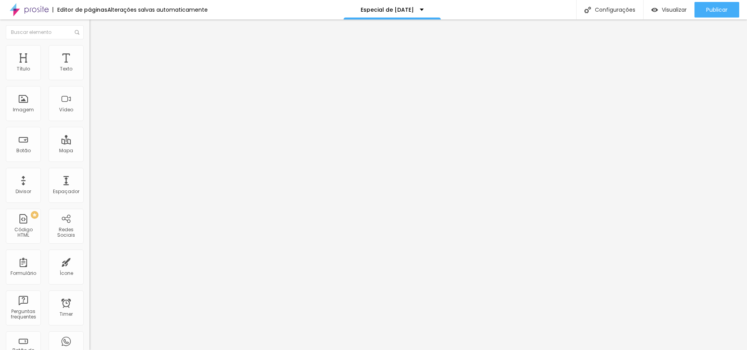
scroll to position [0, 0]
click at [90, 67] on span "Trocar imagem" at bounding box center [111, 63] width 42 height 7
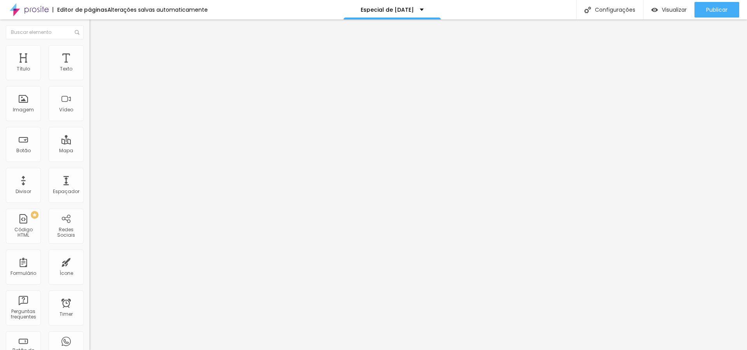
click at [16, 104] on div "Imagem" at bounding box center [23, 103] width 35 height 35
click at [90, 67] on span "Trocar imagem" at bounding box center [111, 63] width 42 height 7
drag, startPoint x: 213, startPoint y: 221, endPoint x: 209, endPoint y: 221, distance: 3.9
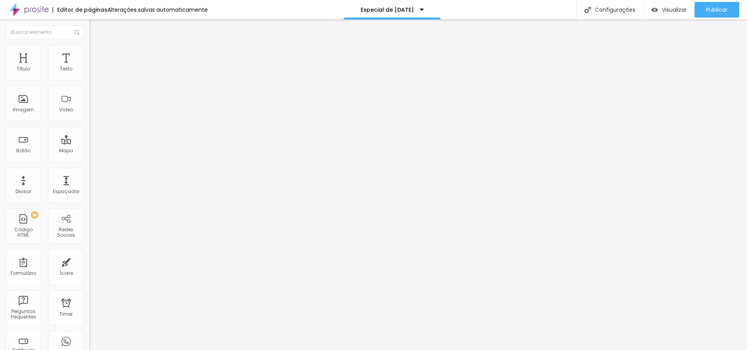
click at [90, 65] on img at bounding box center [92, 63] width 5 height 5
click at [90, 67] on span "Trocar imagem" at bounding box center [111, 63] width 42 height 7
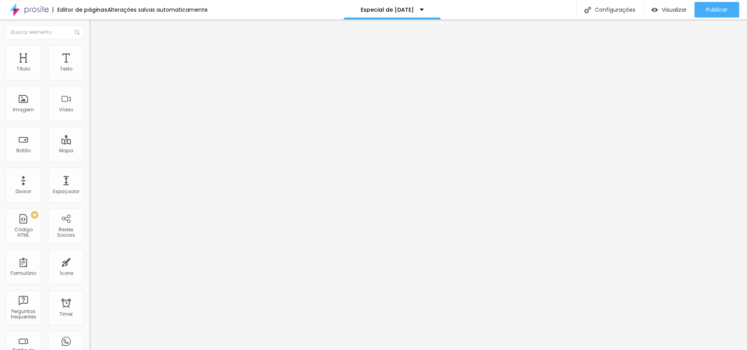
click at [90, 67] on span "Trocar imagem" at bounding box center [111, 63] width 42 height 7
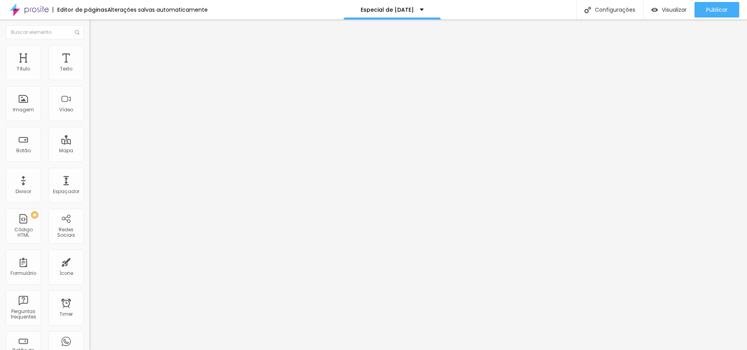
click at [90, 67] on span "Trocar imagem" at bounding box center [111, 63] width 42 height 7
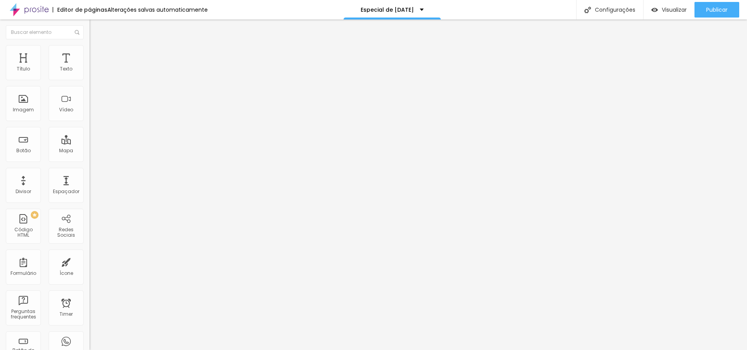
click at [90, 270] on div "Editar Coluna Conteúdo Estilo Avançado Alinhamento" at bounding box center [135, 184] width 90 height 331
click at [90, 259] on div "Editar Coluna Conteúdo Estilo Avançado Alinhamento" at bounding box center [135, 184] width 90 height 331
click at [90, 244] on div "Editar Coluna Conteúdo Estilo Avançado Alinhamento" at bounding box center [135, 184] width 90 height 331
click at [90, 67] on span "Trocar imagem" at bounding box center [111, 63] width 42 height 7
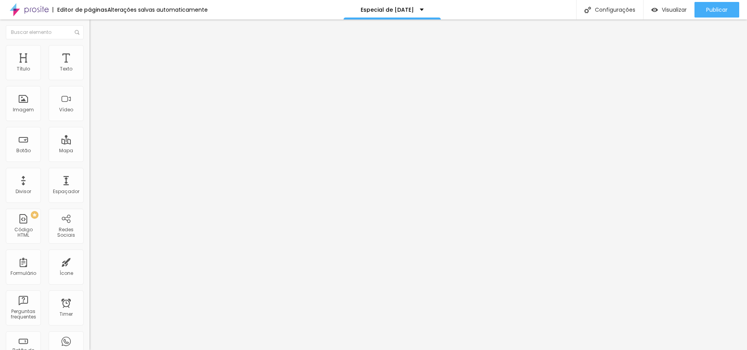
click at [90, 294] on div "Editar Imagem Conteúdo Estilo Avançado Trocar imagem Descrição da imagem (Alt) …" at bounding box center [135, 184] width 90 height 331
click at [90, 67] on span "Trocar imagem" at bounding box center [111, 63] width 42 height 7
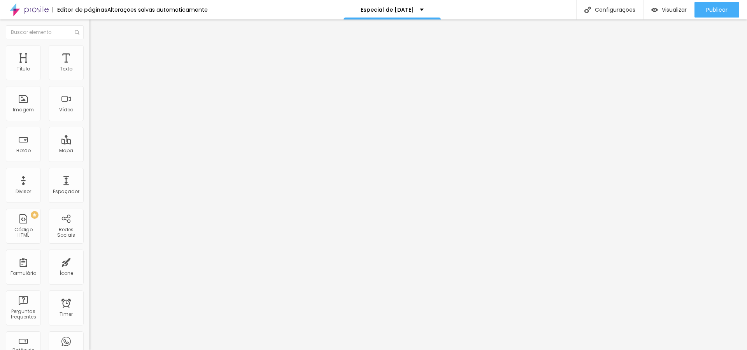
click at [90, 67] on span "Trocar imagem" at bounding box center [111, 63] width 42 height 7
click at [90, 51] on li "Estilo" at bounding box center [135, 49] width 90 height 8
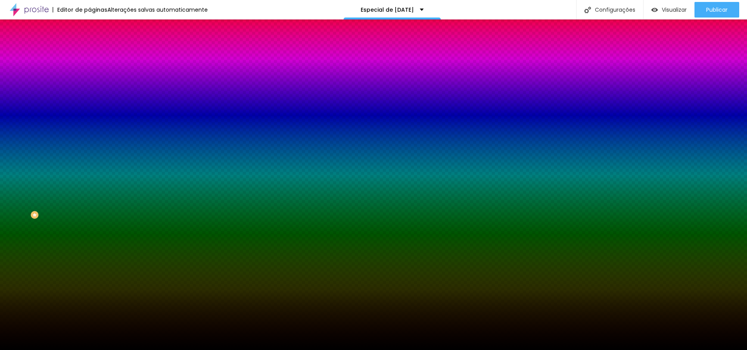
click at [90, 72] on span "Trocar imagem" at bounding box center [111, 68] width 42 height 7
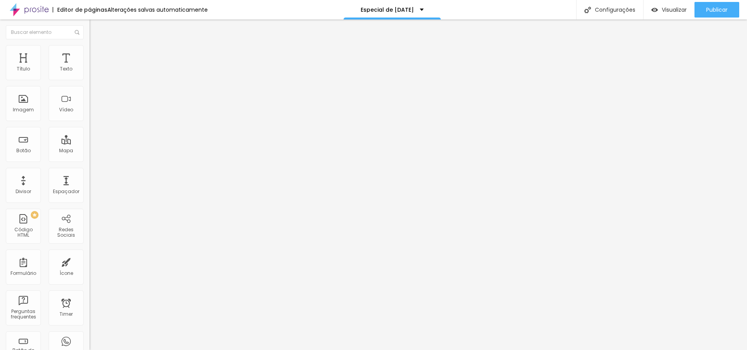
click at [90, 67] on span "Trocar imagem" at bounding box center [111, 63] width 42 height 7
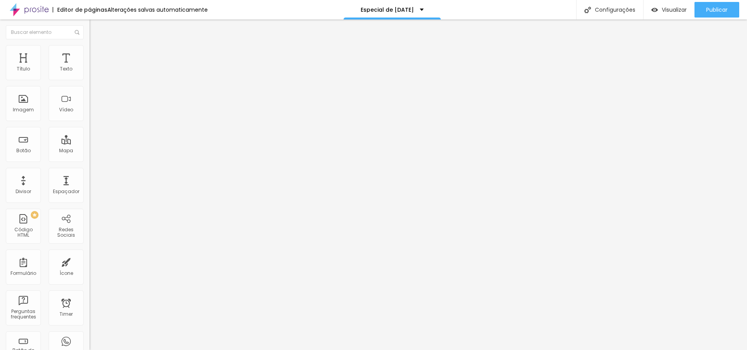
click at [90, 51] on li "Estilo" at bounding box center [135, 49] width 90 height 8
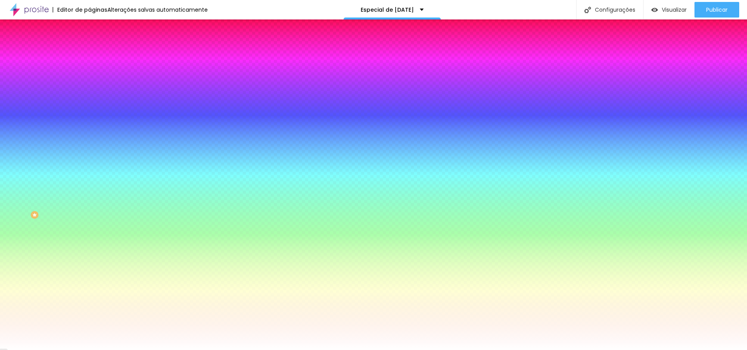
click at [90, 72] on span "Trocar imagem" at bounding box center [111, 68] width 42 height 7
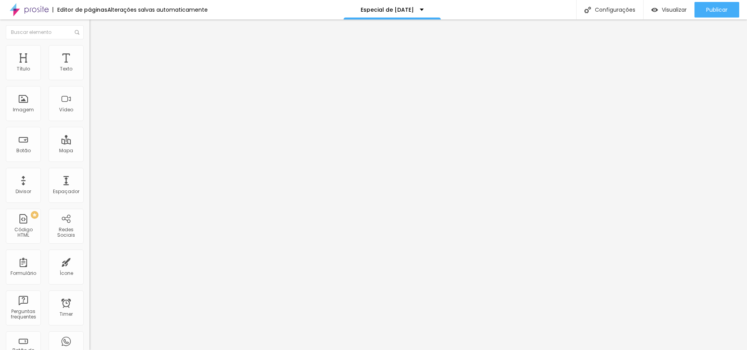
click at [90, 67] on span "Trocar imagem" at bounding box center [111, 63] width 42 height 7
click at [720, 10] on span "Publicar" at bounding box center [717, 10] width 21 height 6
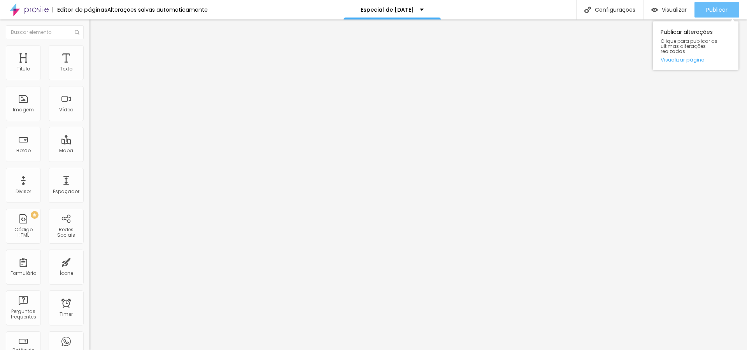
click at [708, 10] on span "Publicar" at bounding box center [717, 10] width 21 height 6
click at [95, 27] on img "button" at bounding box center [98, 28] width 6 height 6
click at [90, 47] on img at bounding box center [93, 48] width 7 height 7
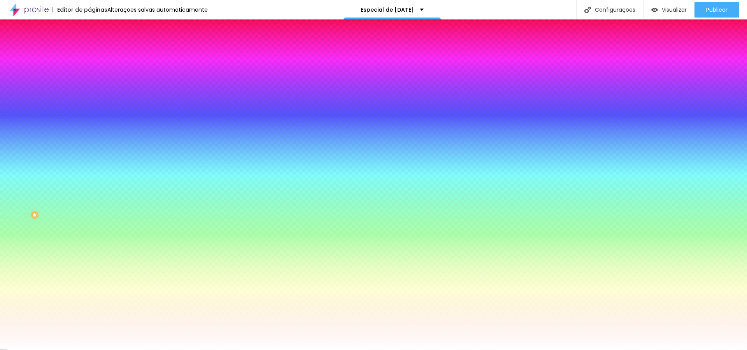
click at [90, 72] on span "Trocar imagem" at bounding box center [111, 68] width 42 height 7
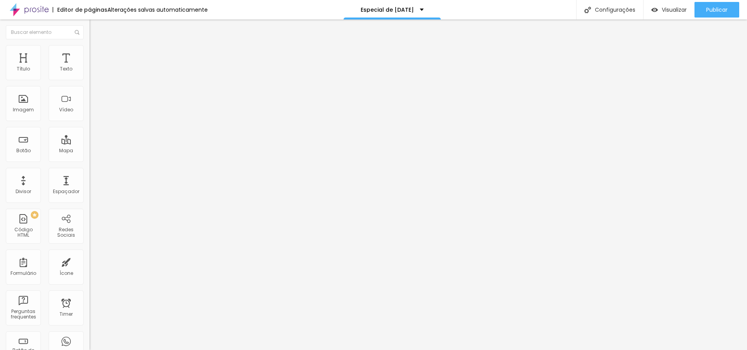
click at [90, 67] on span "Trocar imagem" at bounding box center [111, 63] width 42 height 7
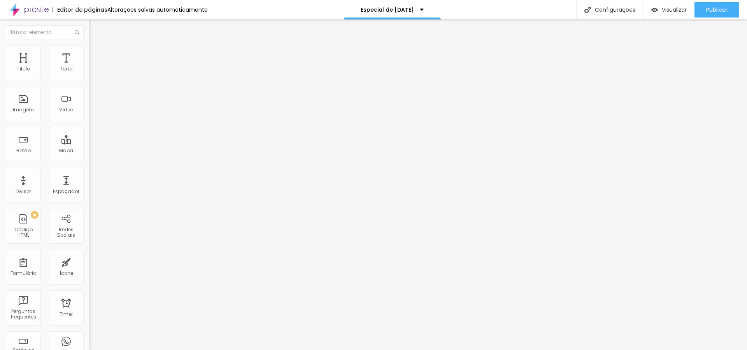
click at [90, 67] on span "Trocar imagem" at bounding box center [111, 63] width 42 height 7
click at [90, 51] on li "Estilo" at bounding box center [135, 49] width 90 height 8
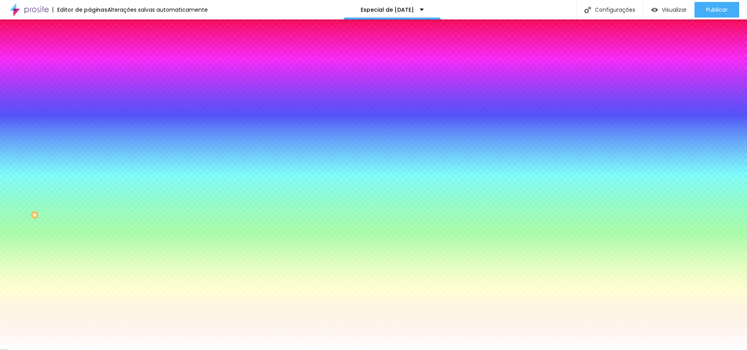
click at [90, 53] on li "Avançado" at bounding box center [135, 57] width 90 height 8
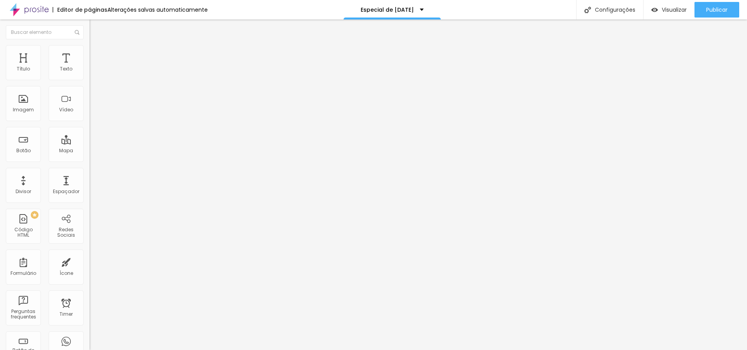
drag, startPoint x: 48, startPoint y: 49, endPoint x: 39, endPoint y: 49, distance: 9.3
click at [90, 49] on li "Estilo" at bounding box center [135, 49] width 90 height 8
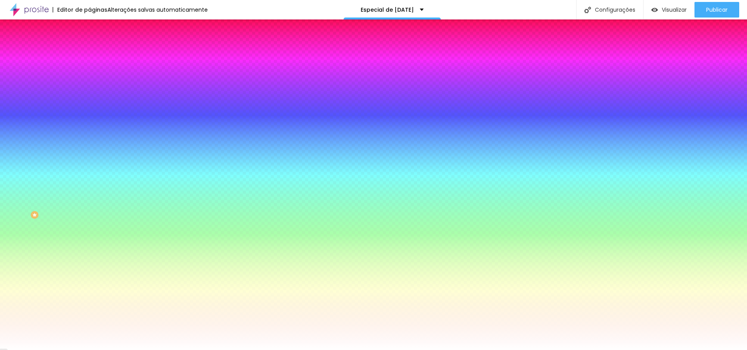
click at [90, 44] on img at bounding box center [93, 40] width 7 height 7
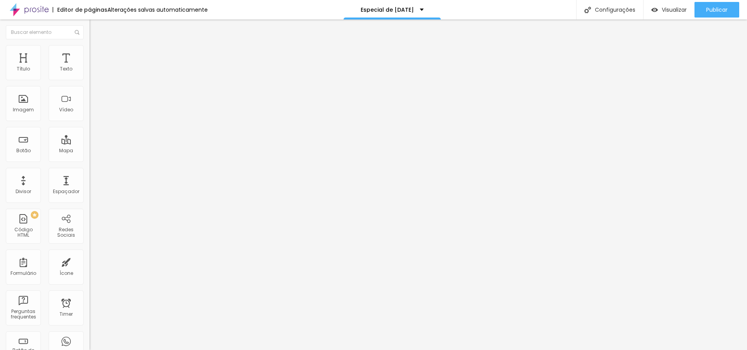
click at [90, 71] on span "Encaixotado" at bounding box center [105, 67] width 30 height 7
click at [90, 49] on img at bounding box center [93, 48] width 7 height 7
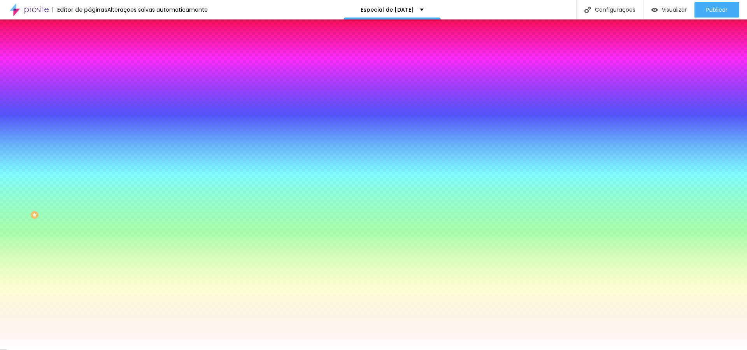
click at [90, 45] on li "Conteúdo" at bounding box center [135, 41] width 90 height 8
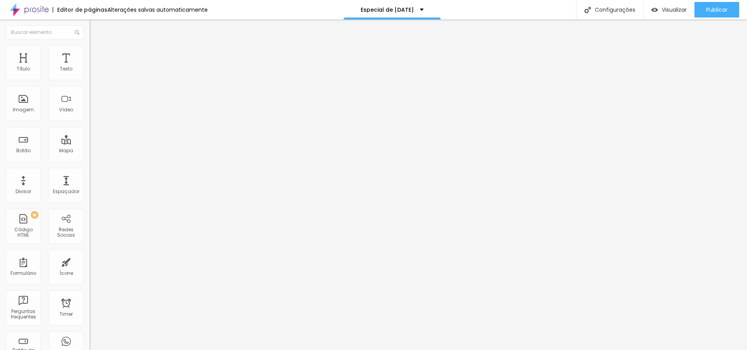
click at [90, 53] on li "Avançado" at bounding box center [135, 57] width 90 height 8
click at [90, 45] on li "Conteúdo" at bounding box center [135, 41] width 90 height 8
click at [707, 8] on span "Publicar" at bounding box center [717, 10] width 21 height 6
click at [708, 9] on span "Publicar" at bounding box center [717, 10] width 21 height 6
